Goal: Find contact information: Find contact information

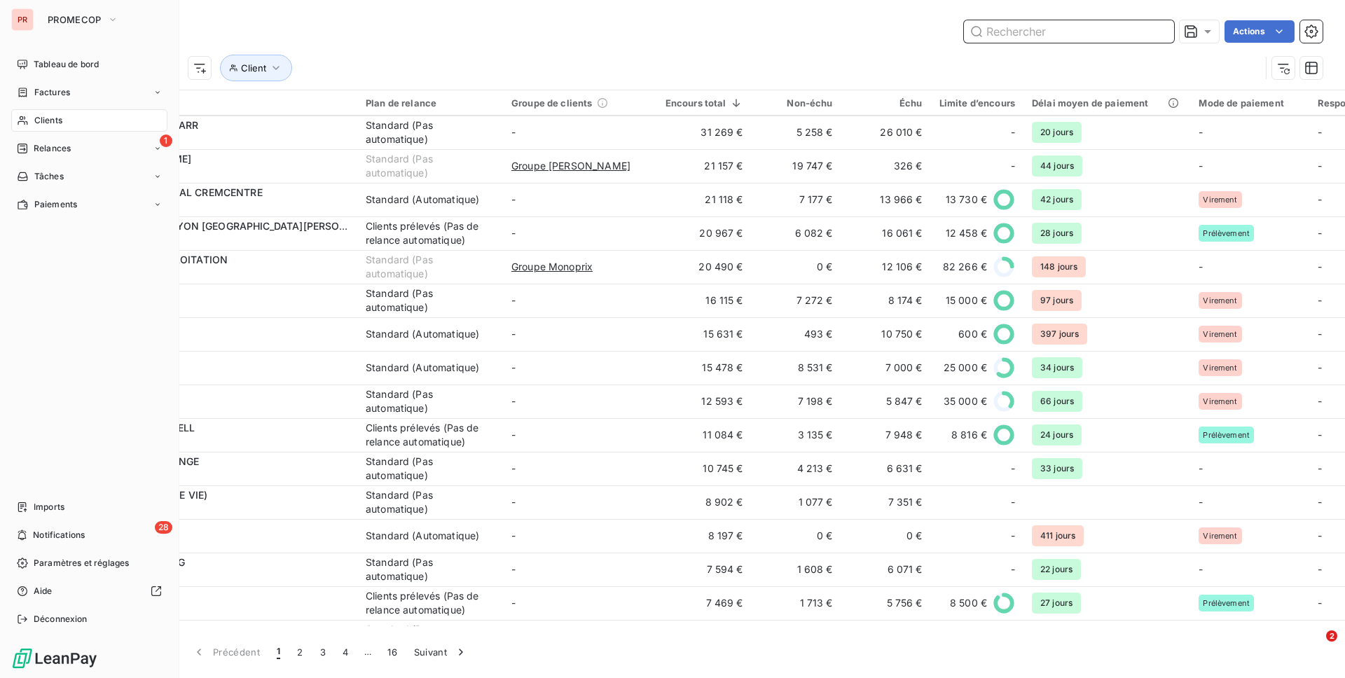
scroll to position [858, 0]
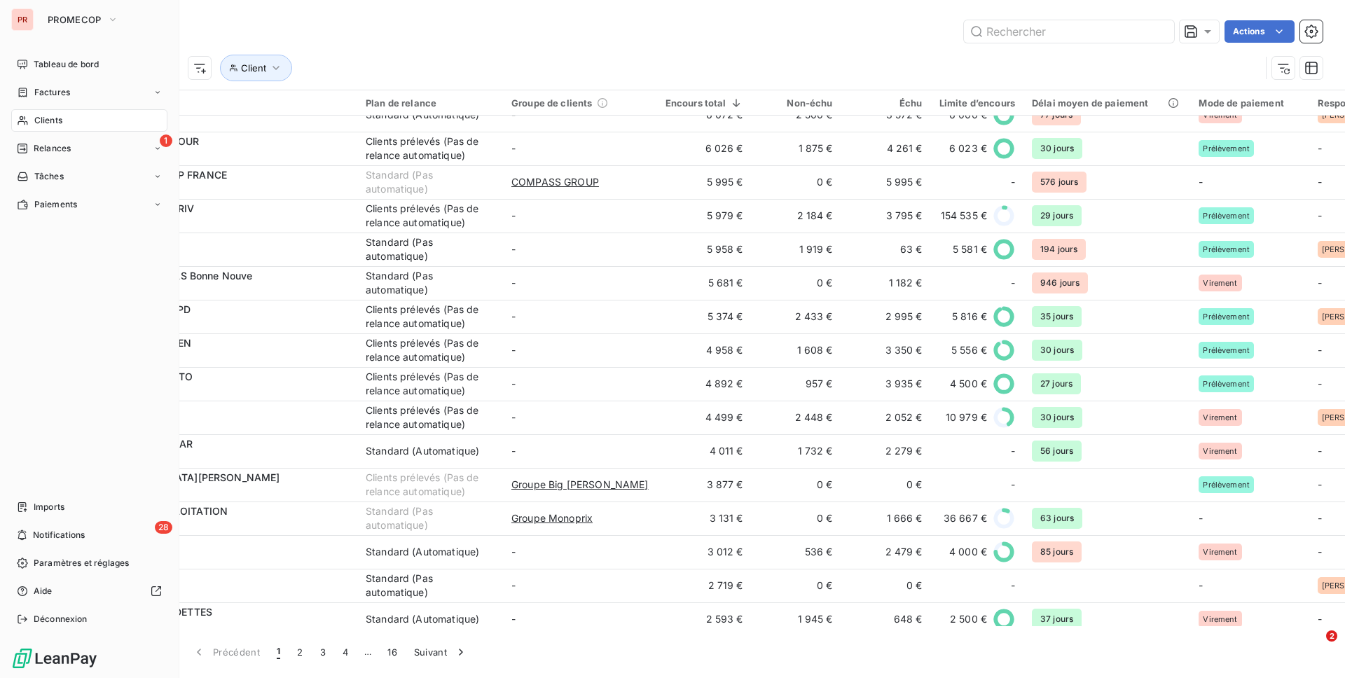
click at [21, 19] on div "PR" at bounding box center [22, 19] width 22 height 22
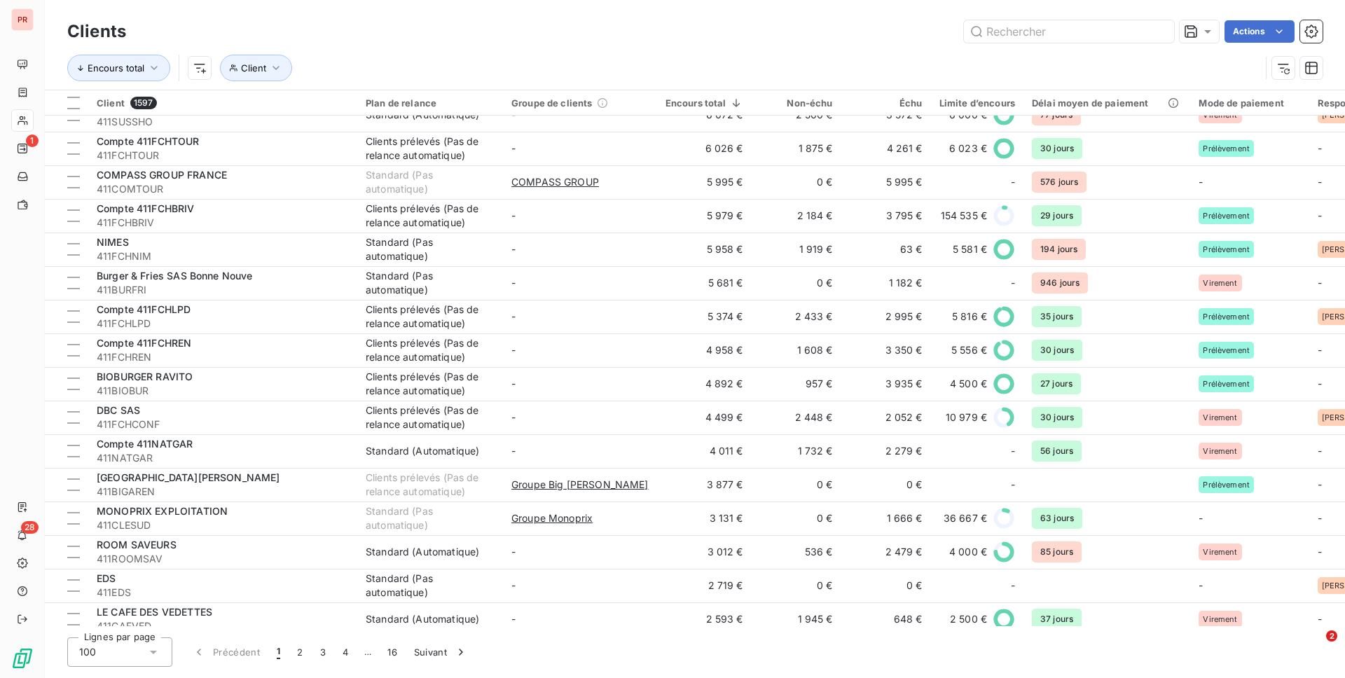
click at [349, 36] on div "Actions" at bounding box center [732, 31] width 1179 height 22
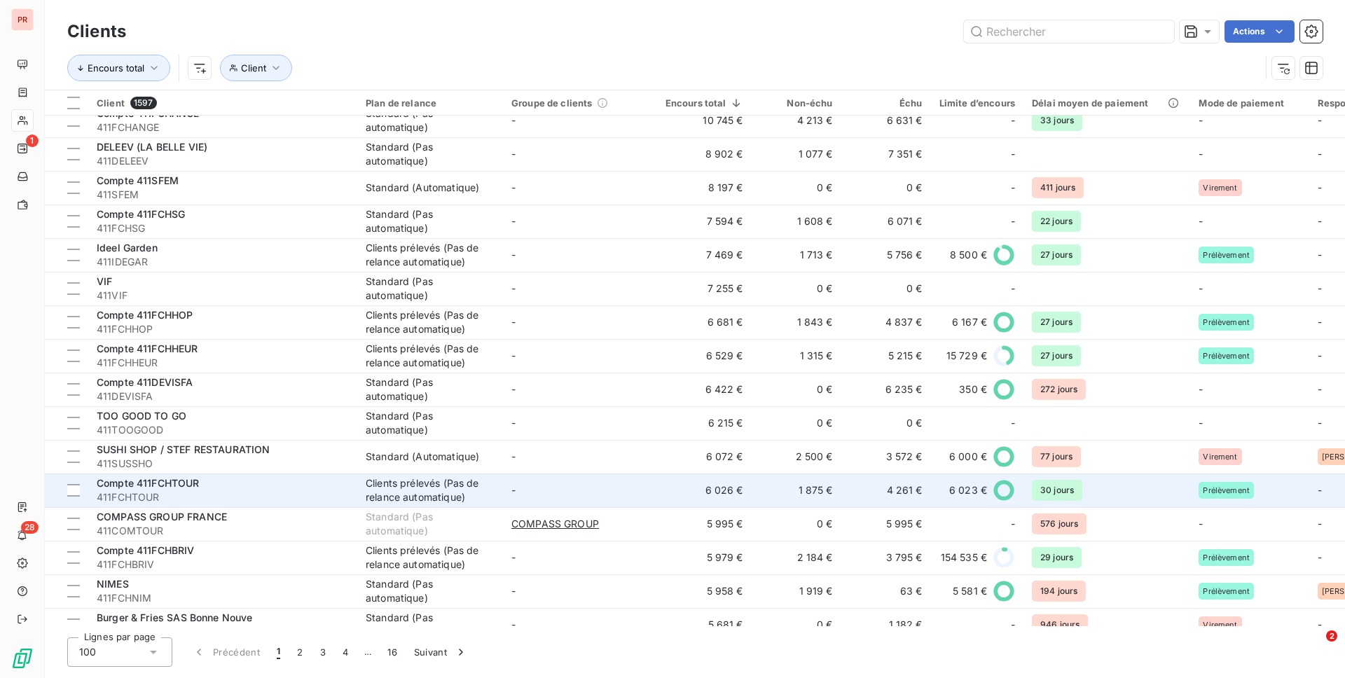
scroll to position [0, 0]
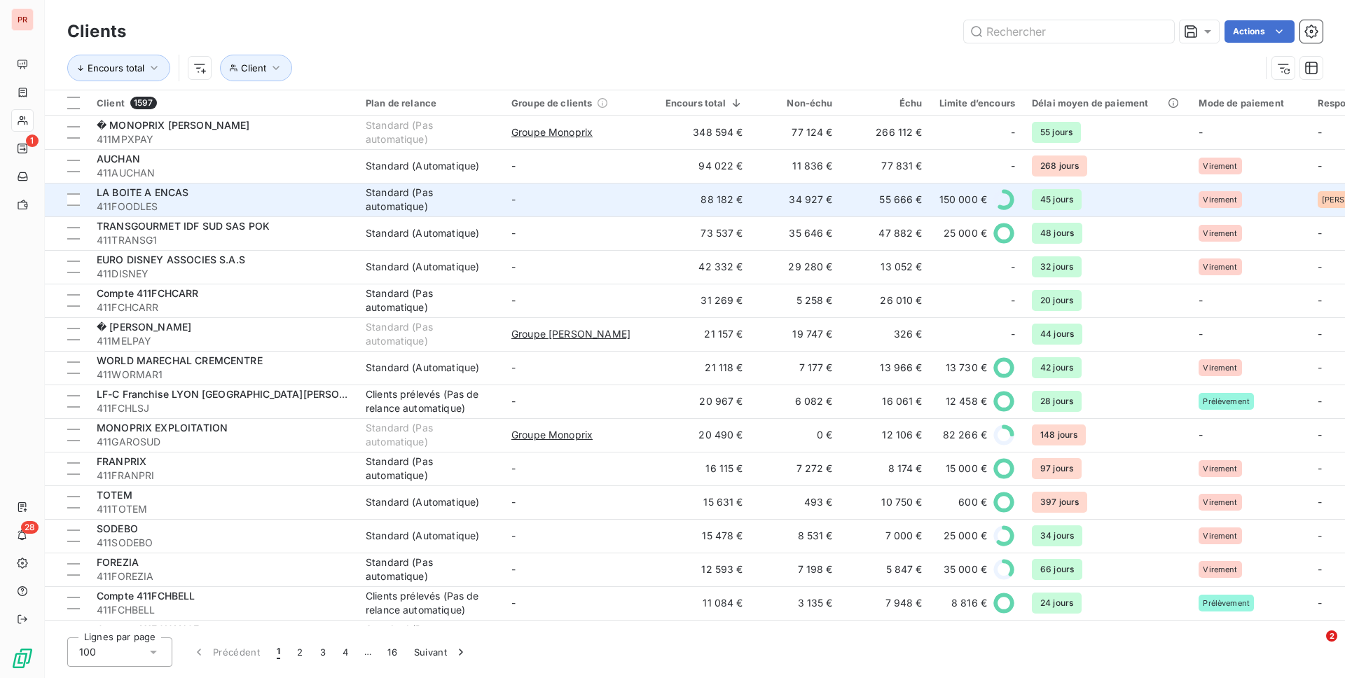
click at [294, 188] on div "LA BOITE A ENCAS" at bounding box center [223, 193] width 252 height 14
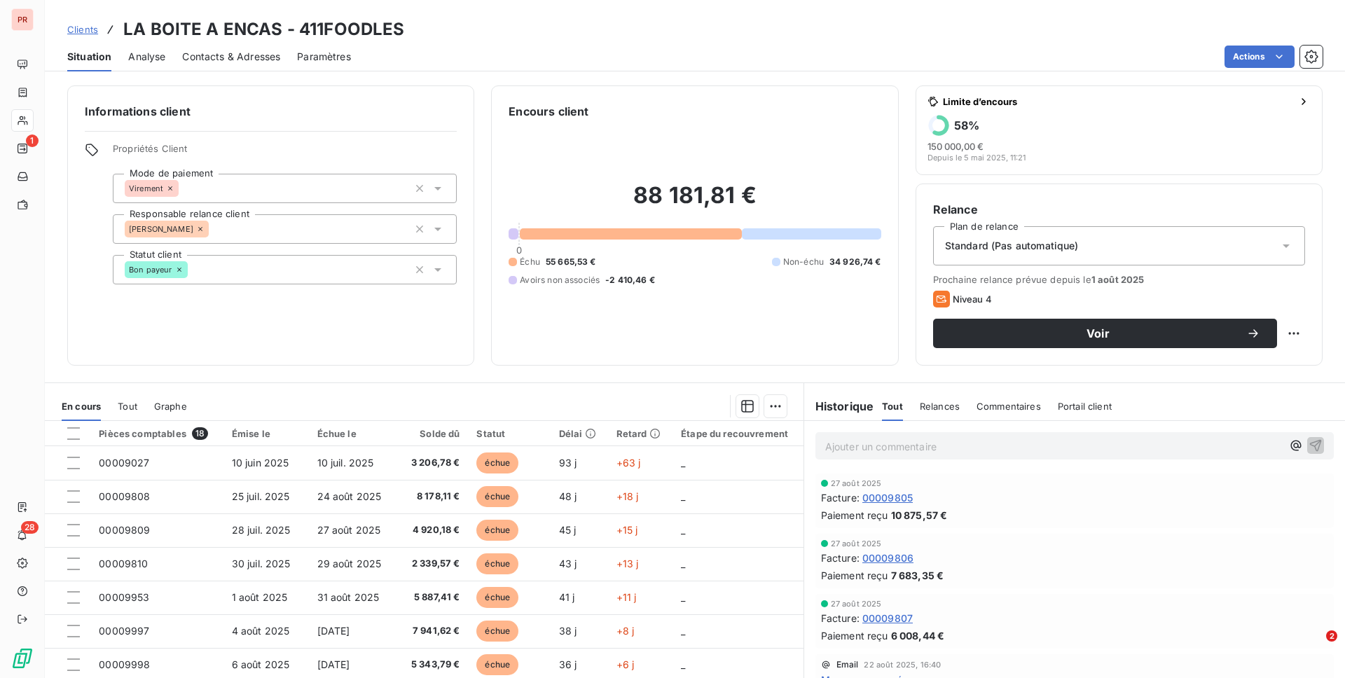
click at [941, 415] on div "Relances" at bounding box center [940, 406] width 40 height 29
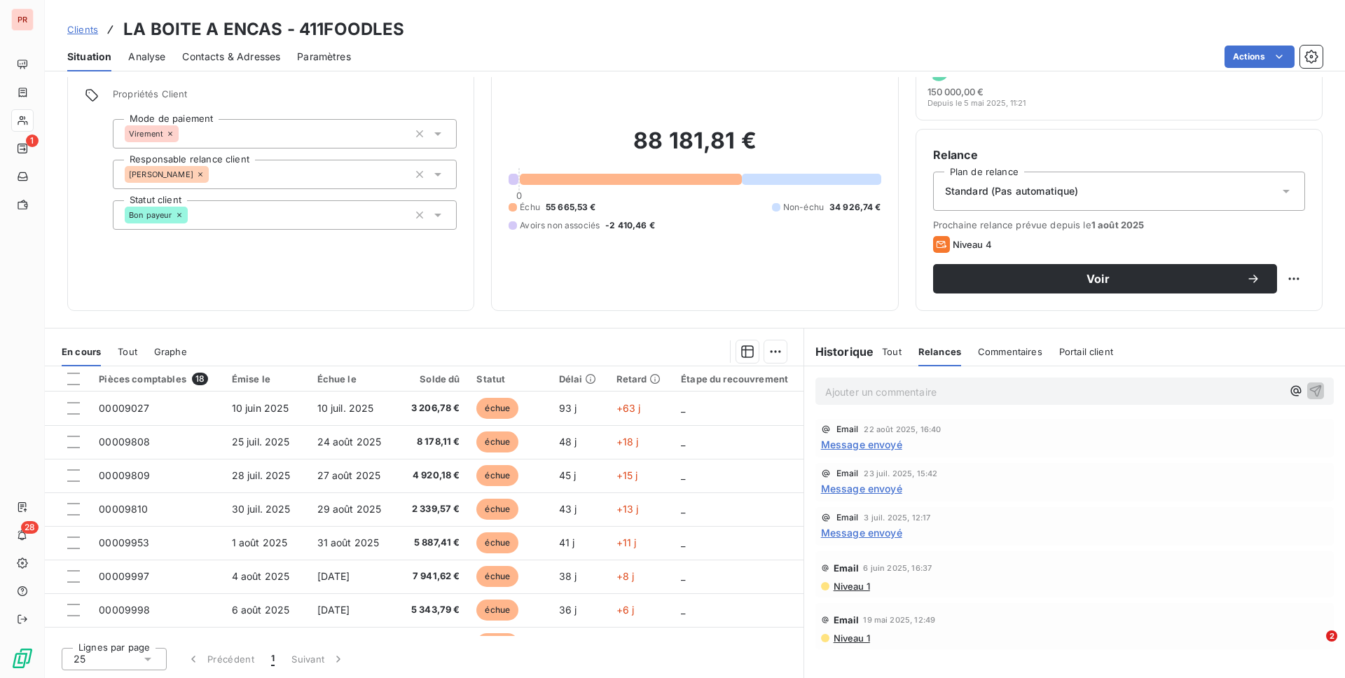
scroll to position [49, 0]
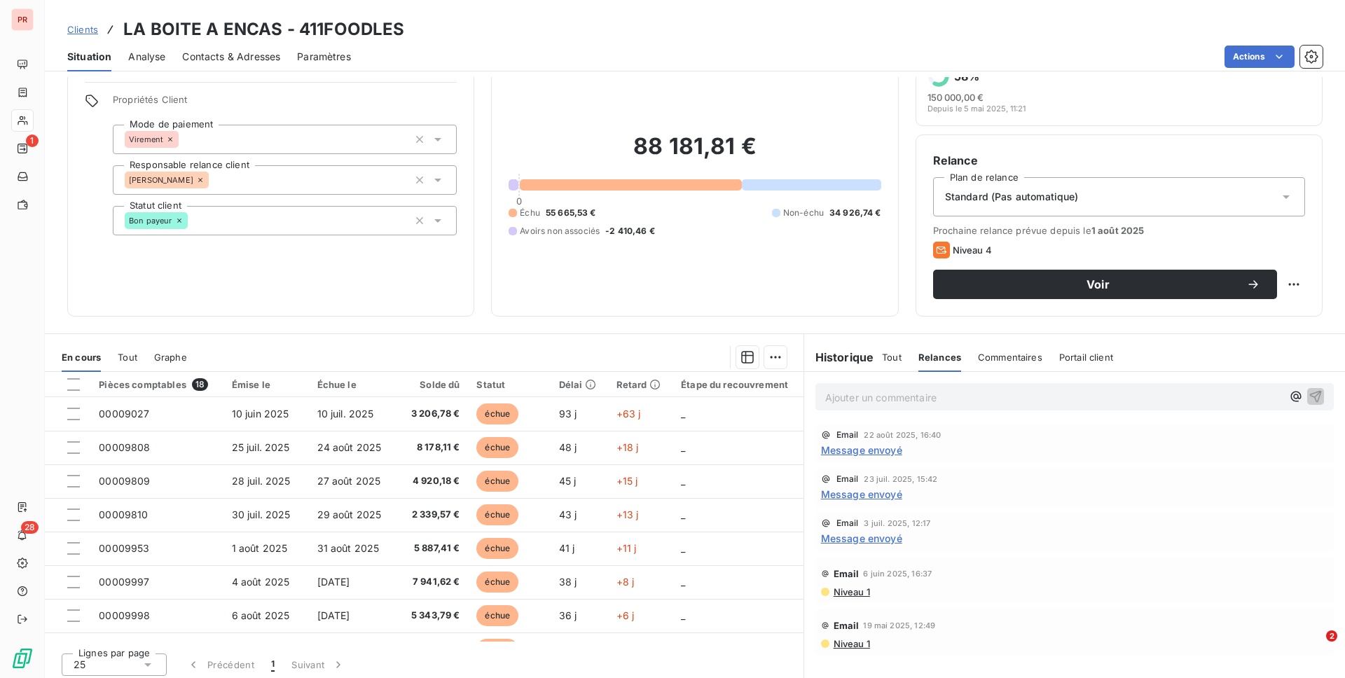
click at [851, 452] on span "Message envoyé" at bounding box center [861, 450] width 81 height 15
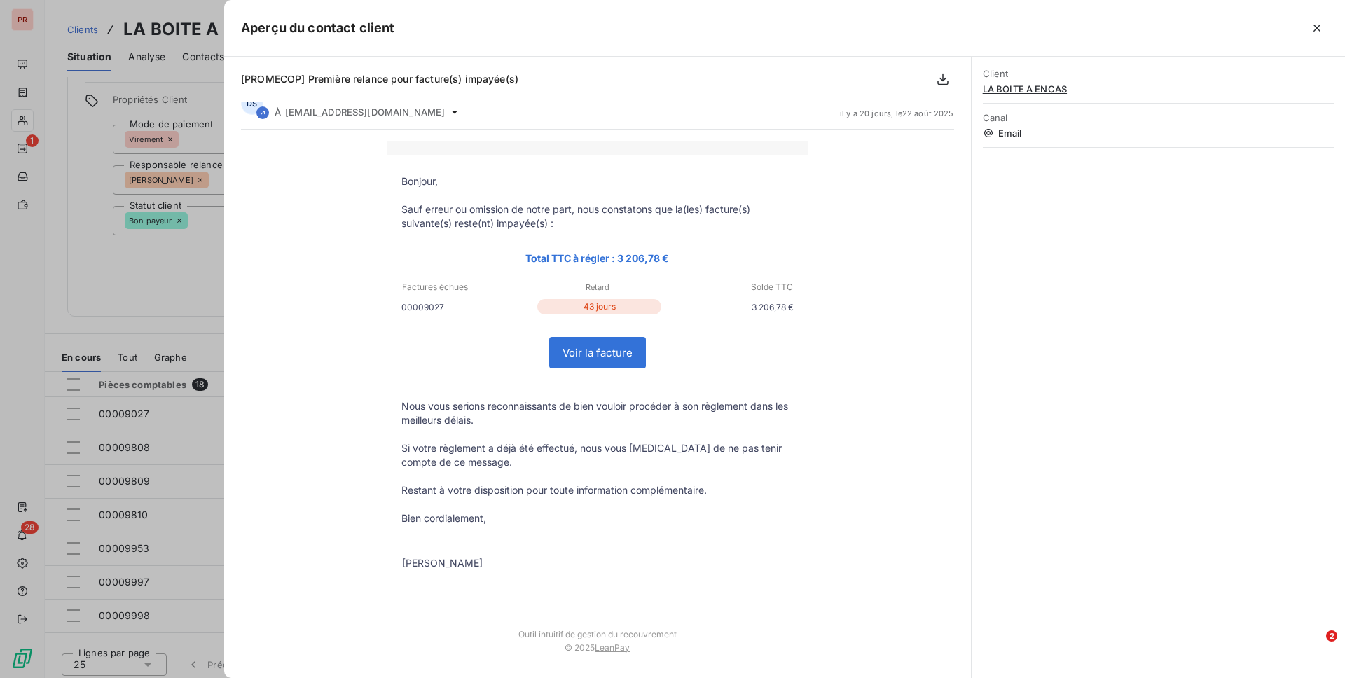
scroll to position [0, 0]
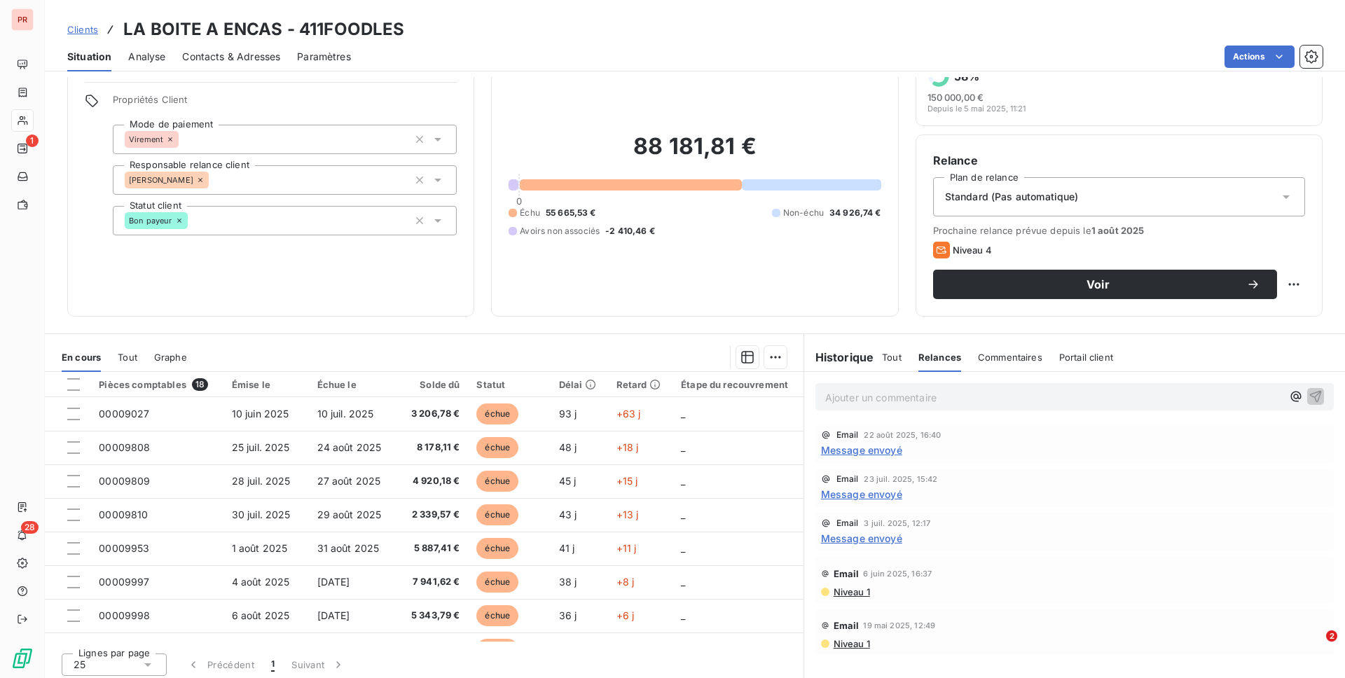
click at [866, 492] on span "Message envoyé" at bounding box center [861, 494] width 81 height 15
click at [872, 449] on span "Message envoyé" at bounding box center [861, 450] width 81 height 15
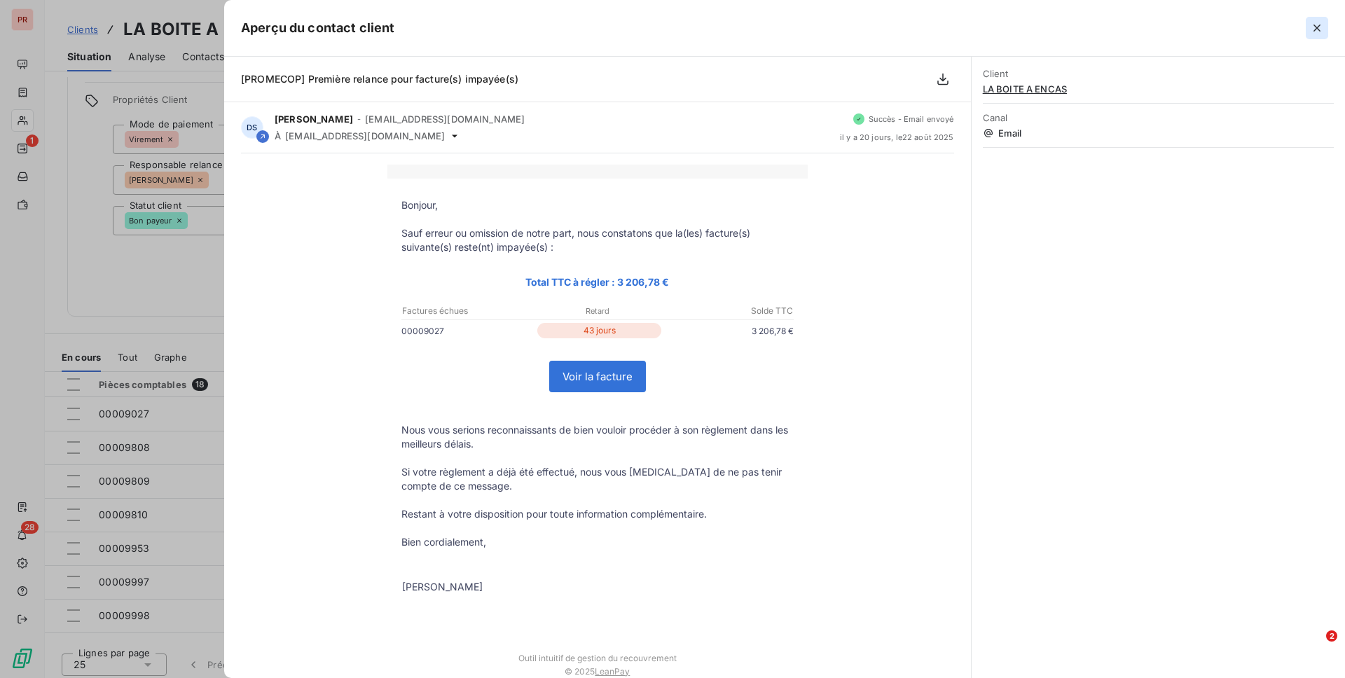
click at [1323, 35] on button "button" at bounding box center [1316, 28] width 22 height 22
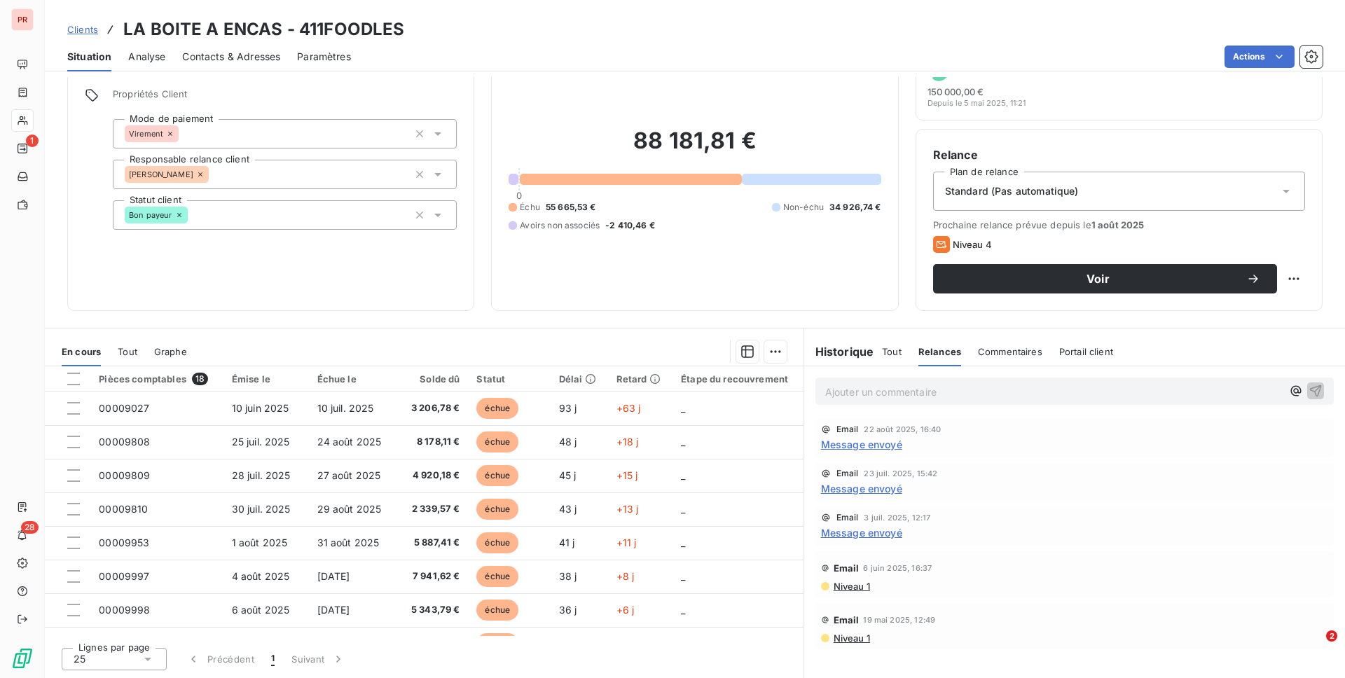
click at [858, 483] on span "Message envoyé" at bounding box center [861, 488] width 81 height 15
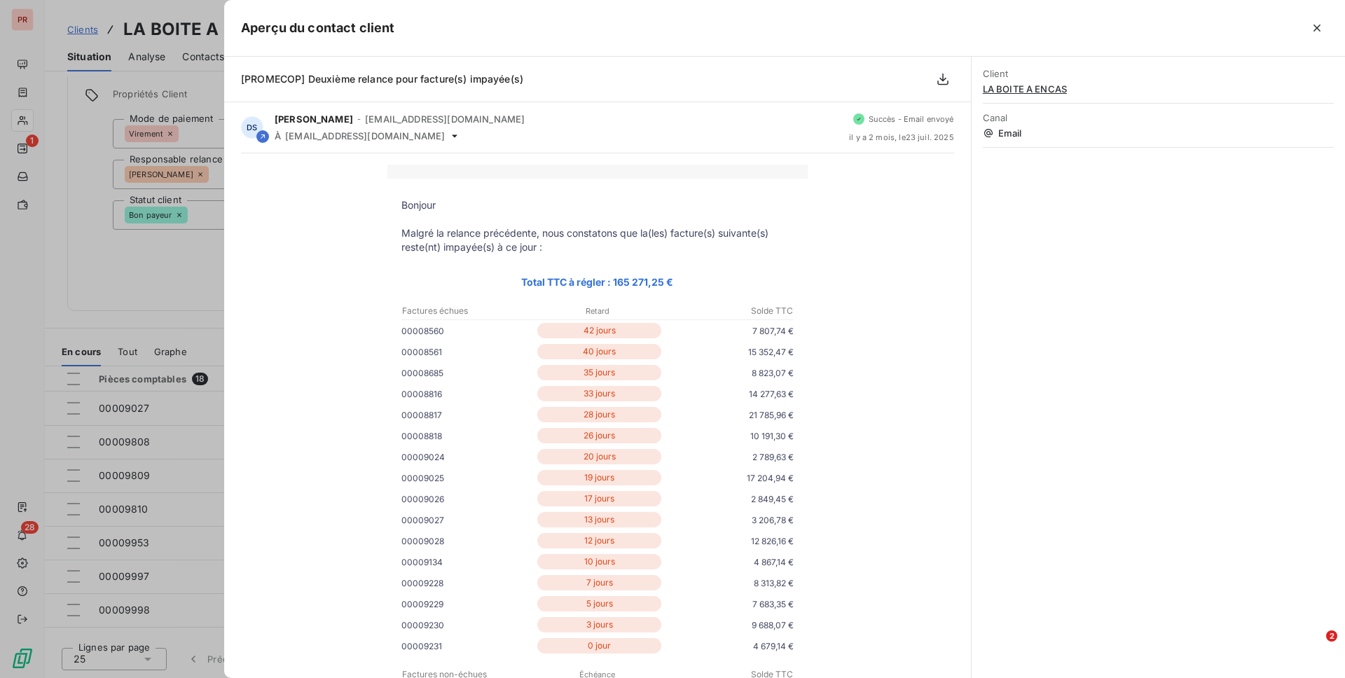
drag, startPoint x: 433, startPoint y: 18, endPoint x: 568, endPoint y: 29, distance: 135.6
click at [568, 29] on div at bounding box center [861, 28] width 933 height 22
click at [185, 263] on div at bounding box center [672, 339] width 1345 height 678
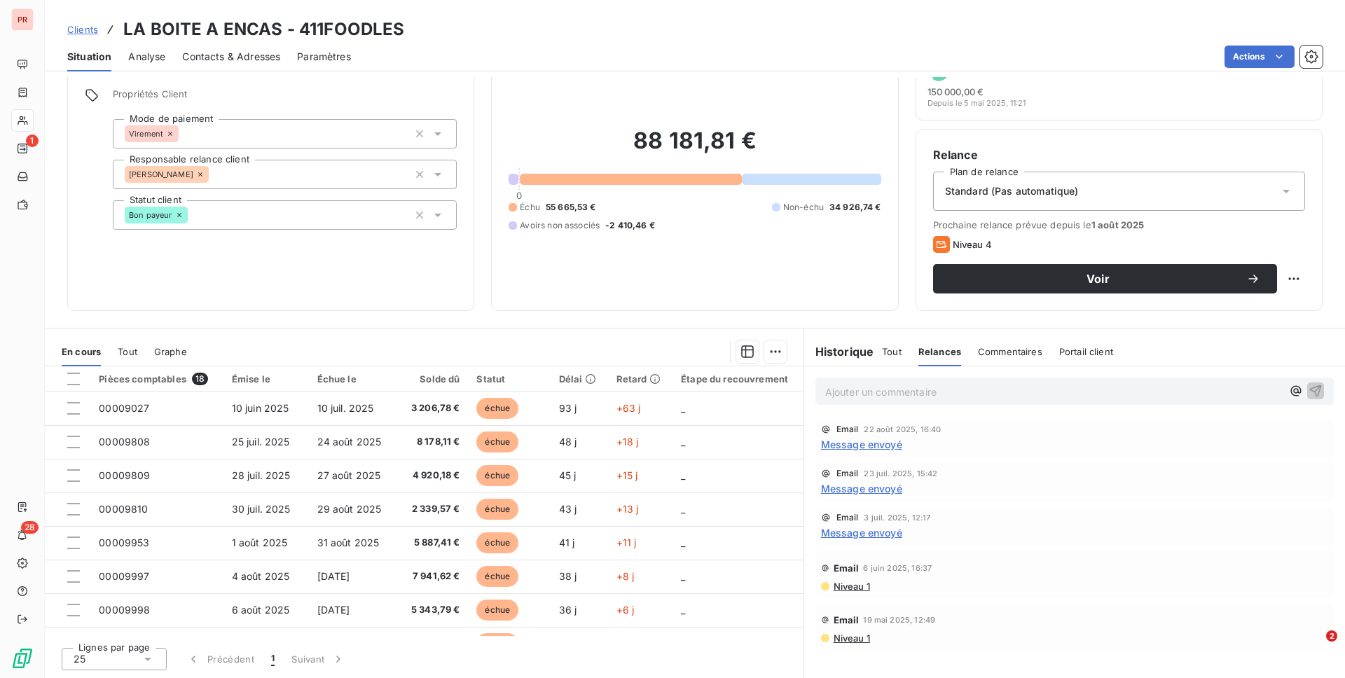
click at [151, 61] on span "Analyse" at bounding box center [146, 57] width 37 height 14
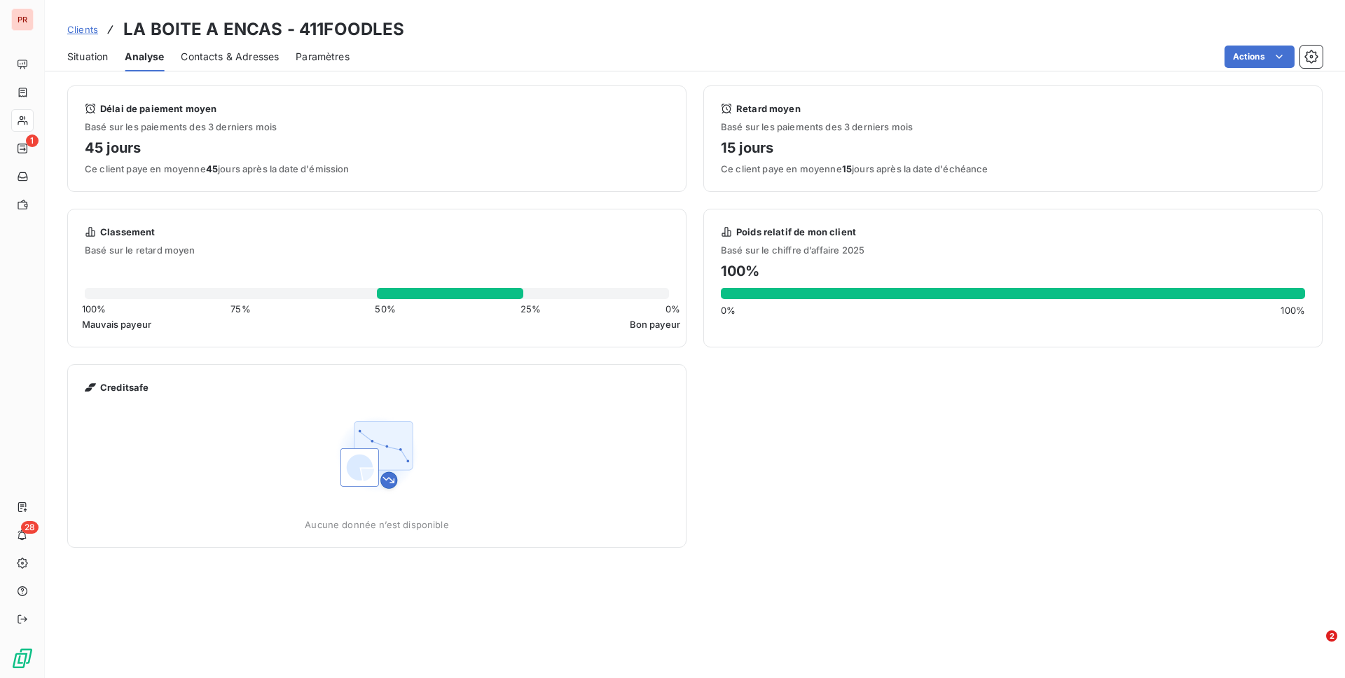
click at [216, 62] on span "Contacts & Adresses" at bounding box center [230, 57] width 98 height 14
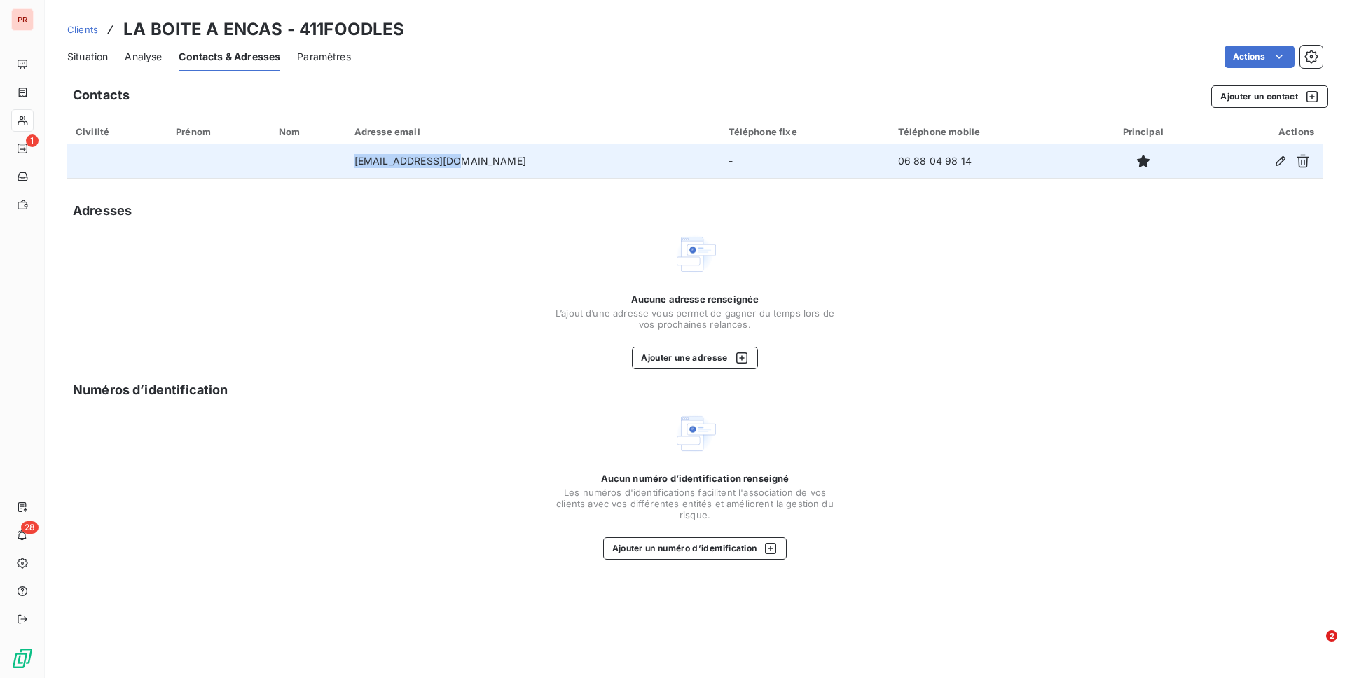
drag, startPoint x: 378, startPoint y: 160, endPoint x: 492, endPoint y: 160, distance: 114.9
click at [492, 160] on tr "[EMAIL_ADDRESS][DOMAIN_NAME] - 06 88 04 98 14" at bounding box center [694, 161] width 1255 height 34
copy tr "[EMAIL_ADDRESS][DOMAIN_NAME]"
drag, startPoint x: 916, startPoint y: 160, endPoint x: 838, endPoint y: 160, distance: 78.4
click at [889, 160] on td "06 88 04 98 14" at bounding box center [987, 161] width 196 height 34
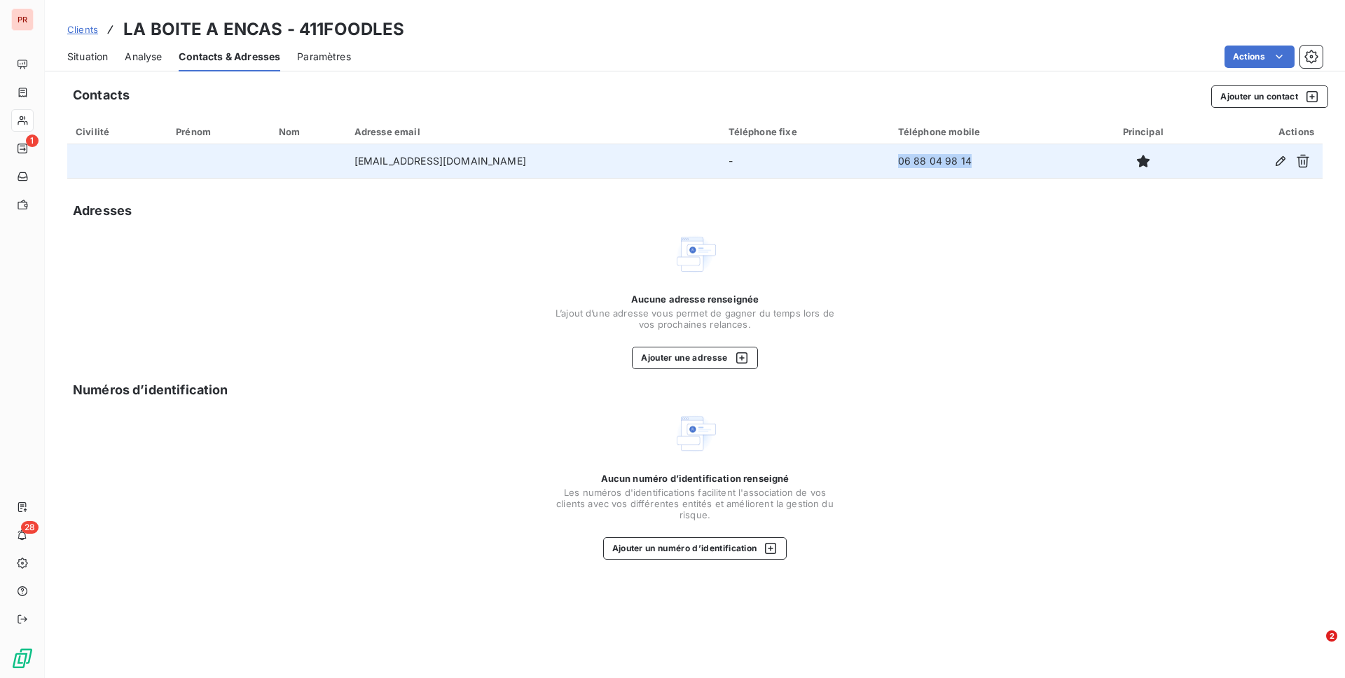
copy td "06 88 04 98 14"
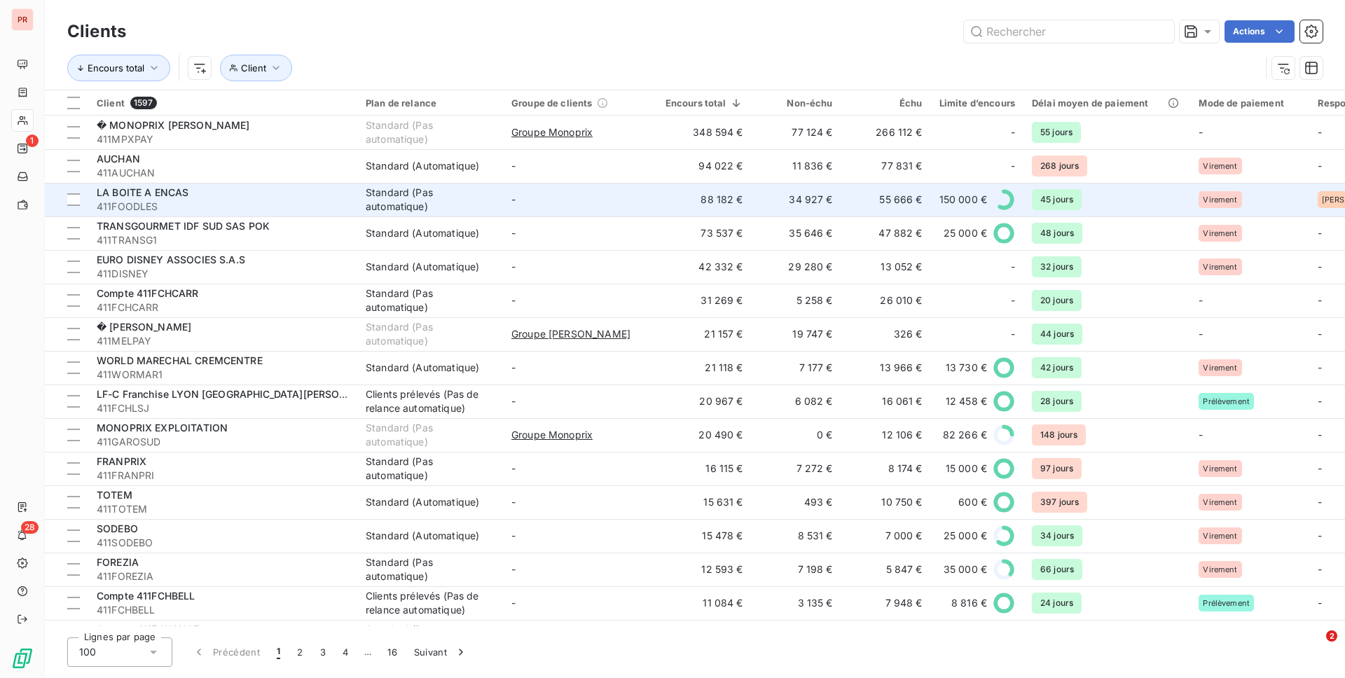
click at [169, 207] on span "411FOODLES" at bounding box center [223, 207] width 252 height 14
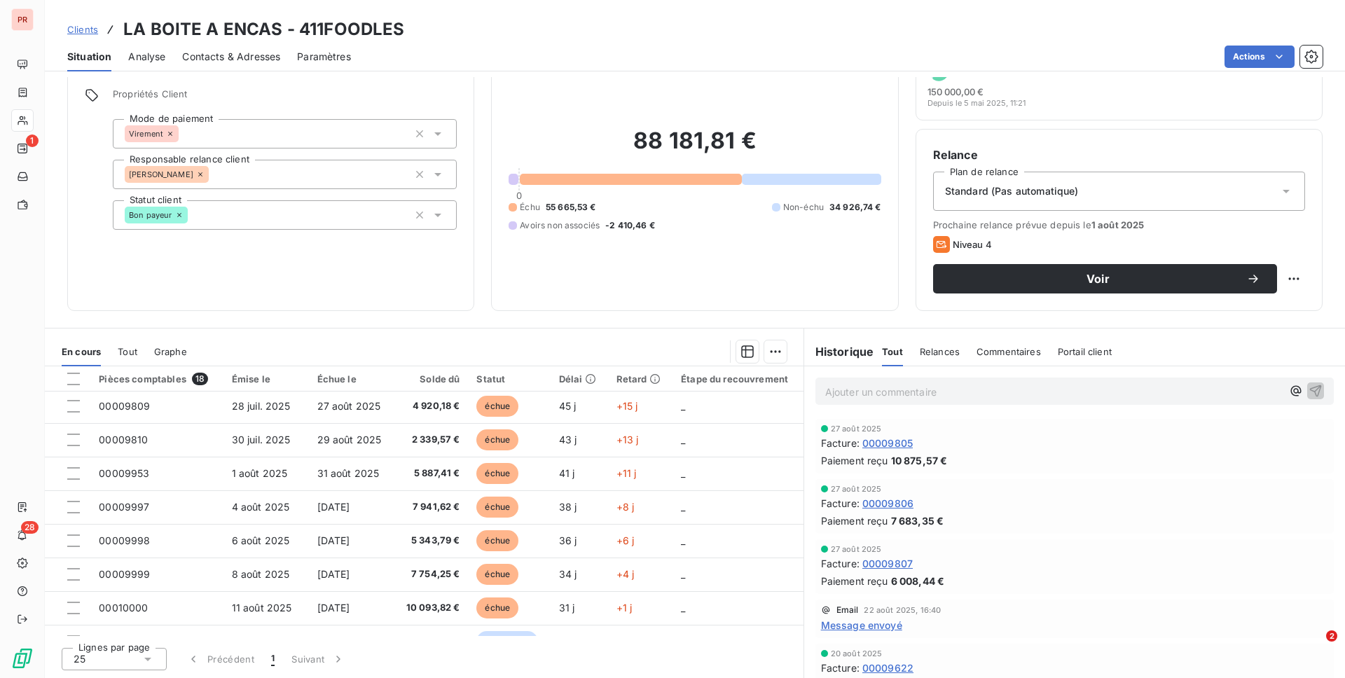
scroll to position [73, 0]
